Goal: Information Seeking & Learning: Check status

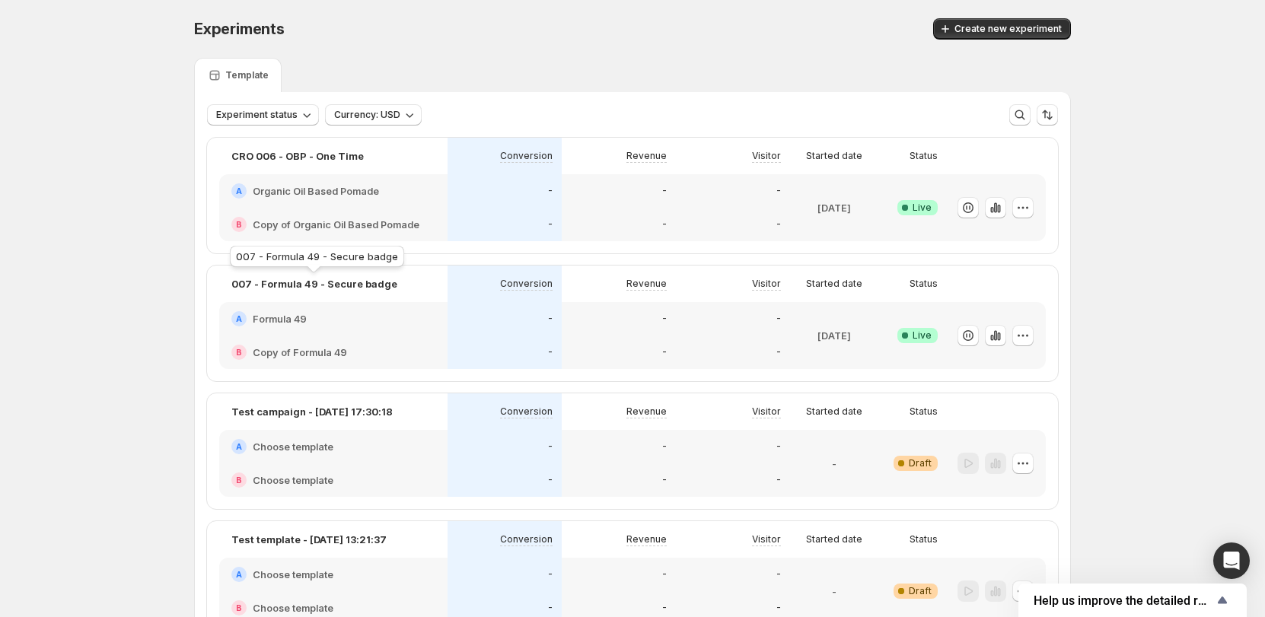
click at [341, 286] on p "007 - Formula 49 - Secure badge" at bounding box center [314, 283] width 166 height 15
click at [659, 306] on div "-" at bounding box center [619, 318] width 114 height 33
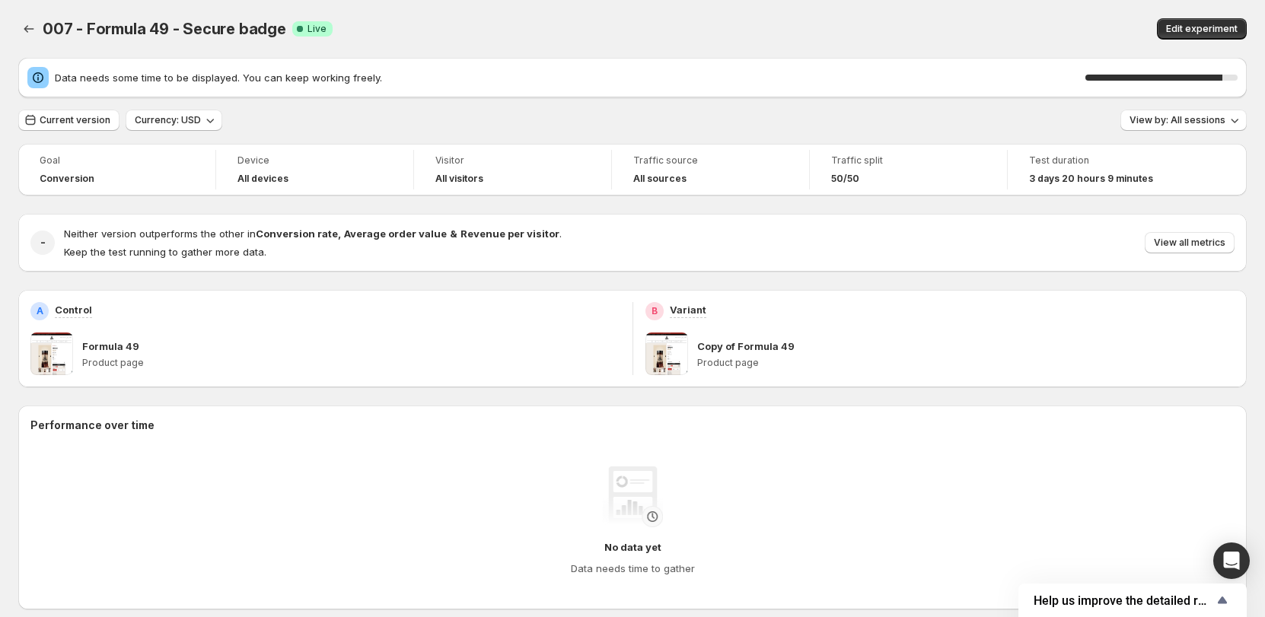
click at [540, 3] on div "007 - Formula 49 - Secure badge. This page is ready 007 - Formula 49 - Secure b…" at bounding box center [632, 29] width 1229 height 58
click at [833, 63] on div "Data needs some time to be displayed. You can keep working freely. 90 %" at bounding box center [632, 78] width 1229 height 40
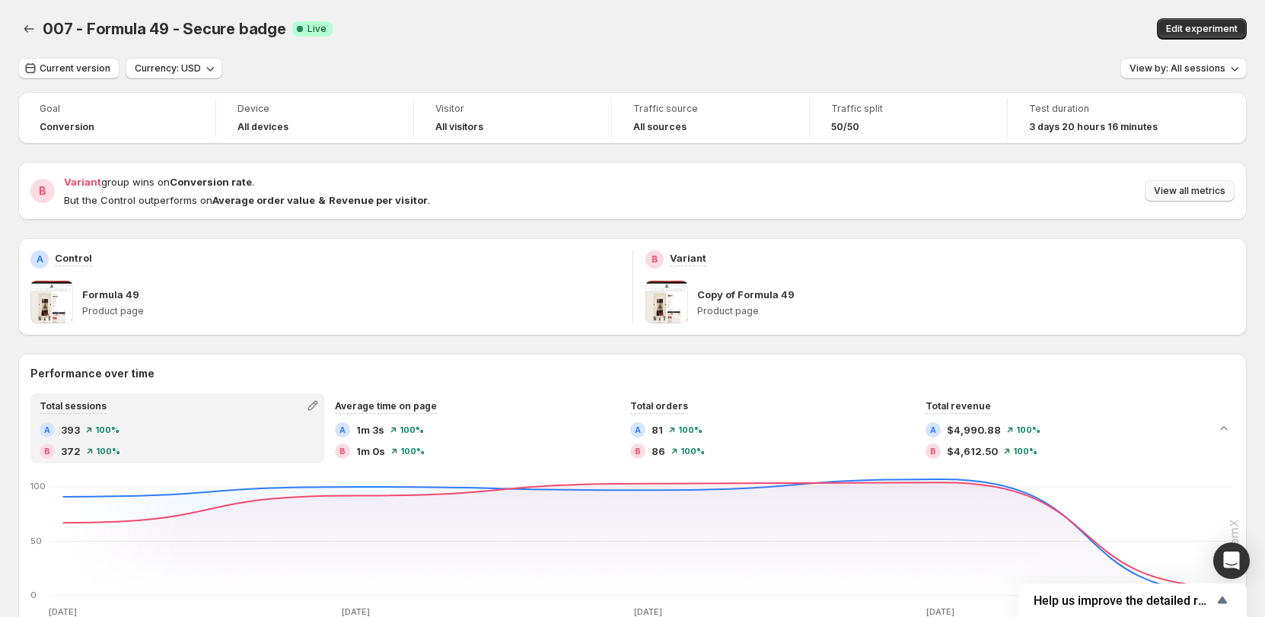
click at [1226, 193] on span "View all metrics" at bounding box center [1190, 191] width 72 height 12
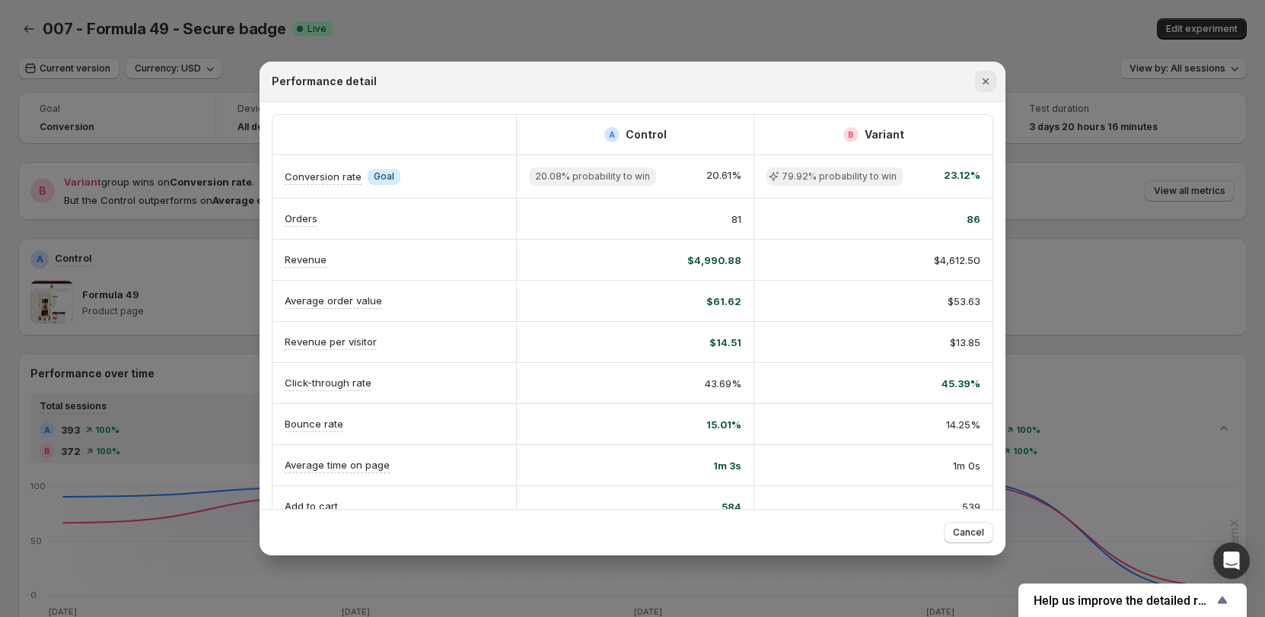
click at [990, 81] on icon "Close" at bounding box center [985, 81] width 15 height 15
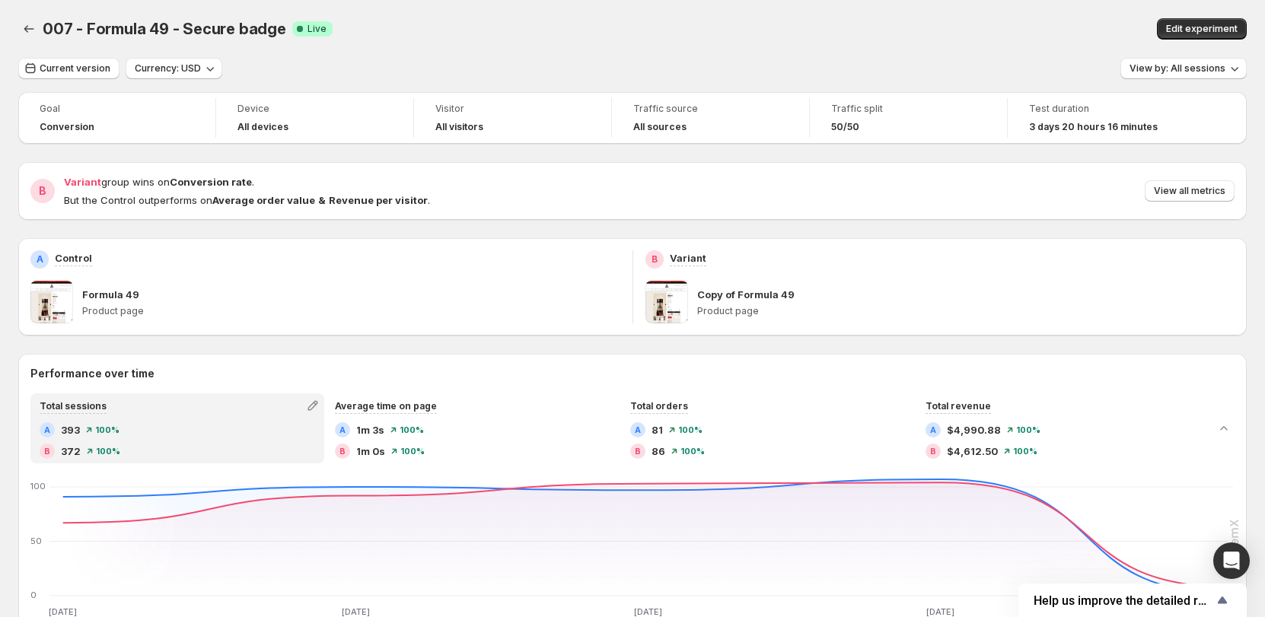
click at [986, 65] on div "Current version Currency: USD View by: All sessions" at bounding box center [632, 69] width 1229 height 22
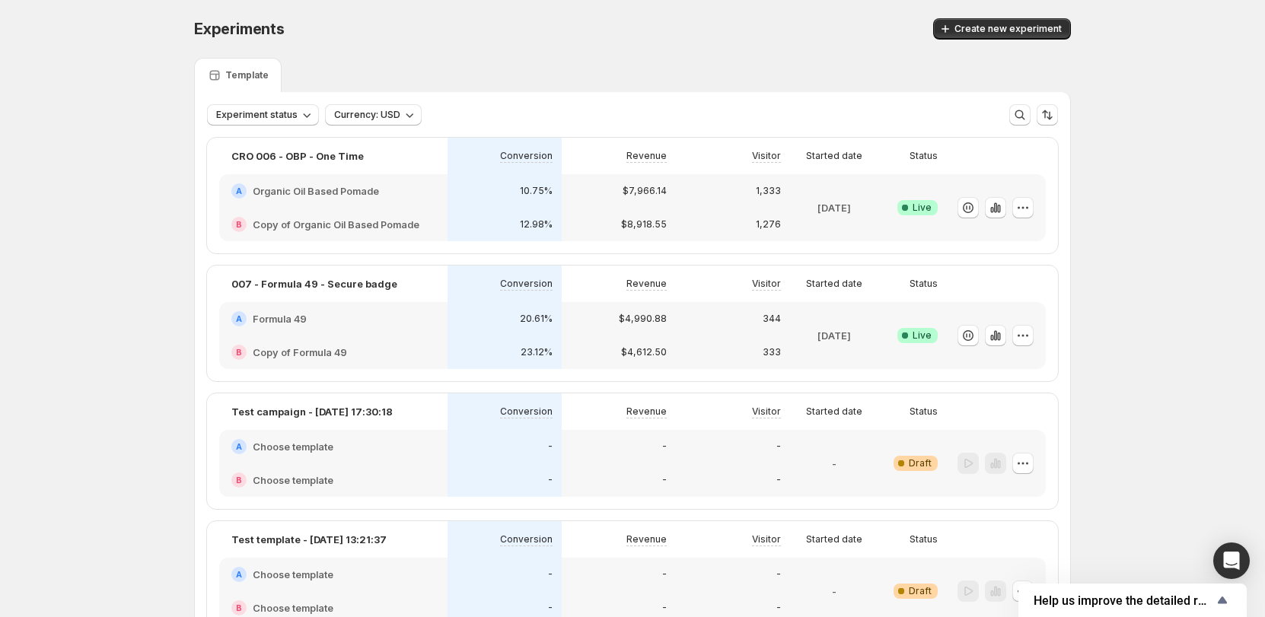
click at [571, 183] on div "$7,966.14" at bounding box center [619, 190] width 114 height 33
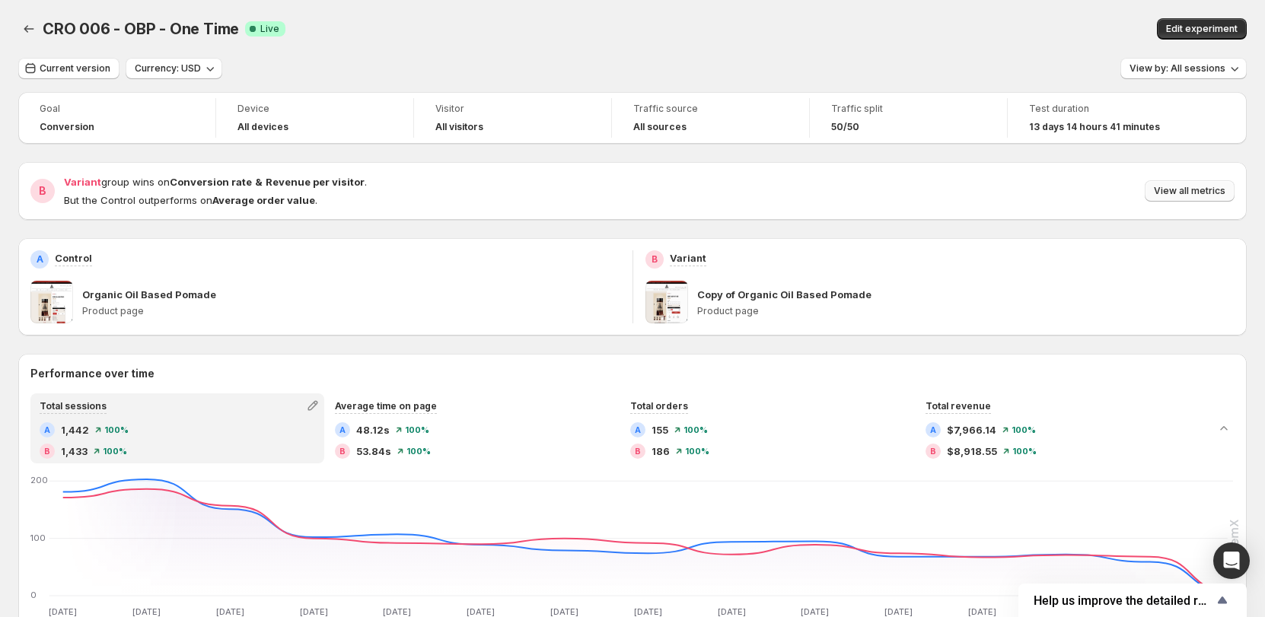
click at [1208, 191] on span "View all metrics" at bounding box center [1190, 191] width 72 height 12
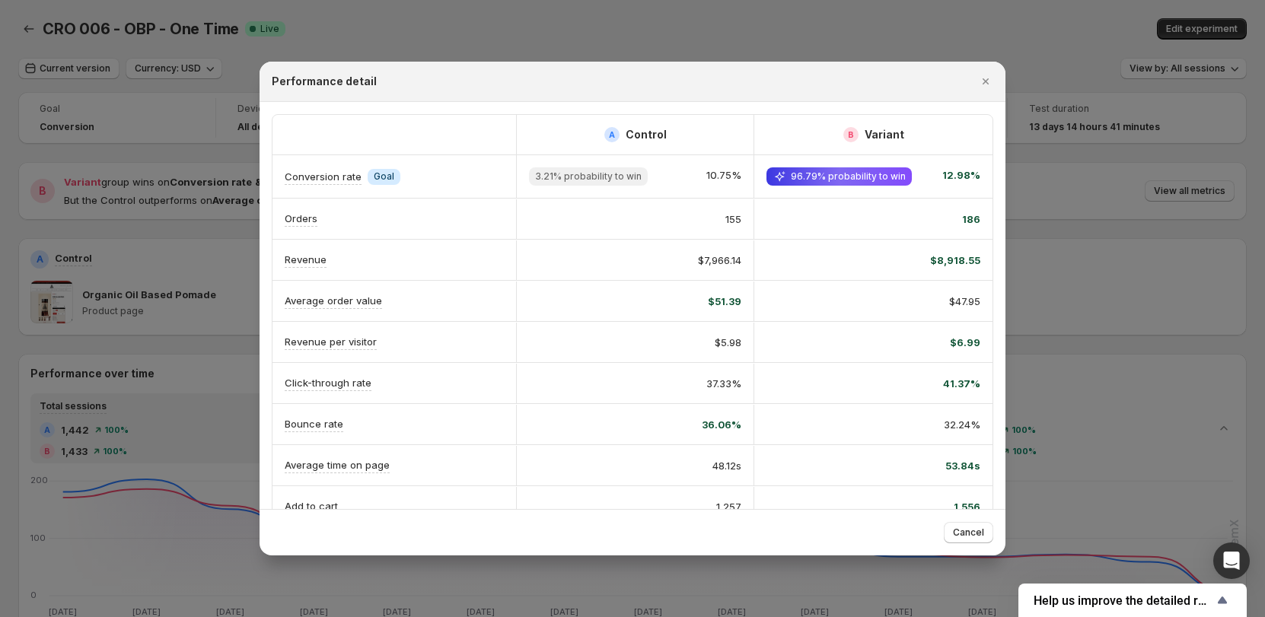
click at [884, 24] on div at bounding box center [632, 308] width 1265 height 617
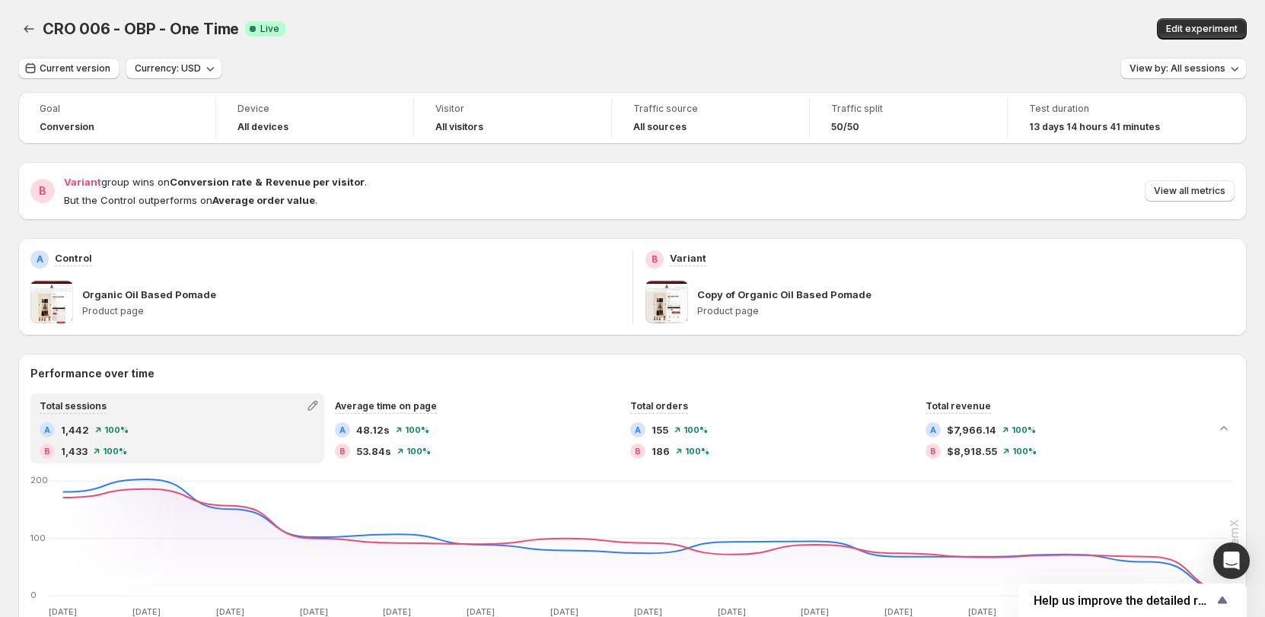
click at [407, 17] on div "CRO 006 - OBP - One Time. This page is ready CRO 006 - OBP - One Time Success C…" at bounding box center [632, 29] width 1229 height 58
